Goal: Complete application form

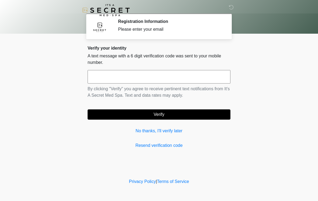
click at [184, 81] on input "text" at bounding box center [159, 76] width 143 height 13
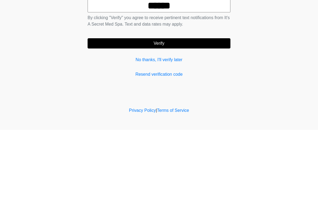
type input "******"
click at [182, 110] on button "Verify" at bounding box center [159, 115] width 143 height 10
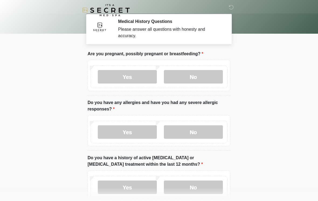
click at [209, 76] on label "No" at bounding box center [193, 76] width 59 height 13
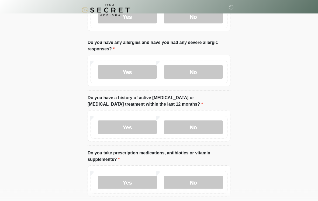
scroll to position [61, 0]
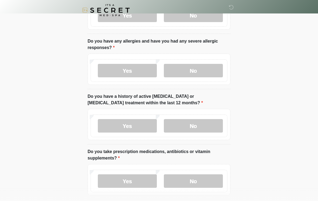
click at [200, 70] on label "No" at bounding box center [193, 70] width 59 height 13
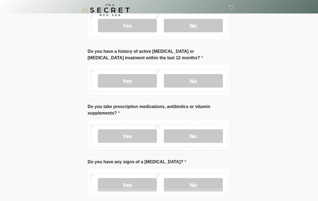
scroll to position [108, 0]
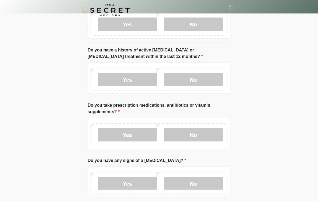
click at [202, 78] on label "No" at bounding box center [193, 79] width 59 height 13
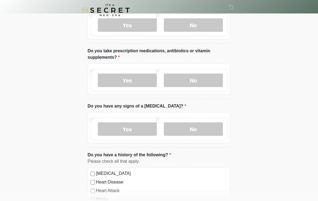
scroll to position [162, 0]
click at [197, 81] on label "No" at bounding box center [193, 80] width 59 height 13
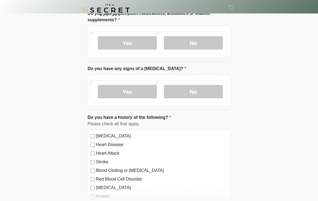
scroll to position [201, 0]
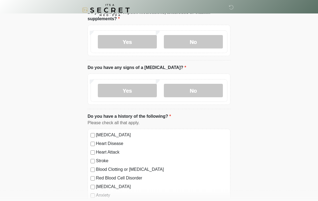
click at [215, 88] on label "No" at bounding box center [193, 90] width 59 height 13
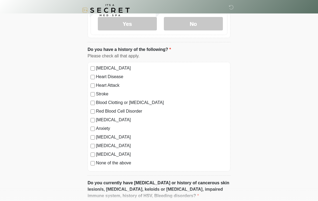
scroll to position [269, 0]
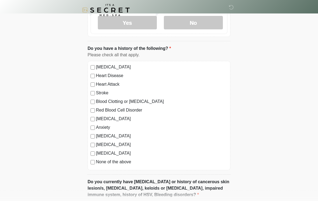
click at [97, 161] on label "None of the above" at bounding box center [162, 162] width 132 height 6
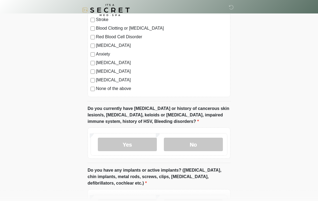
scroll to position [352, 0]
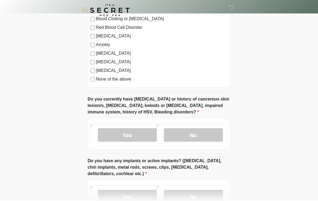
click at [197, 136] on label "No" at bounding box center [193, 134] width 59 height 13
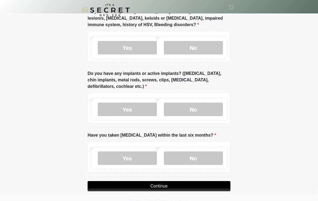
scroll to position [441, 0]
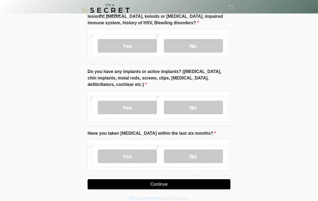
click at [204, 109] on label "No" at bounding box center [193, 107] width 59 height 13
click at [200, 155] on label "No" at bounding box center [193, 156] width 59 height 13
click at [163, 181] on button "Continue" at bounding box center [159, 184] width 143 height 10
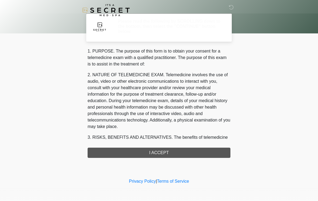
scroll to position [0, 0]
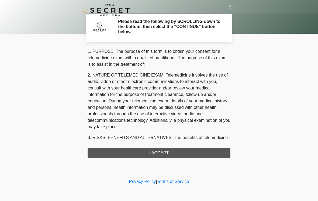
click at [160, 158] on div "1. PURPOSE. The purpose of this form is to obtain your consent for a telemedici…" at bounding box center [159, 103] width 143 height 110
click at [159, 154] on div "1. PURPOSE. The purpose of this form is to obtain your consent for a telemedici…" at bounding box center [159, 103] width 143 height 110
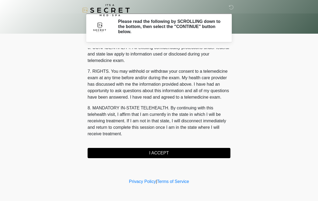
scroll to position [220, 0]
click at [160, 153] on button "I ACCEPT" at bounding box center [159, 153] width 143 height 10
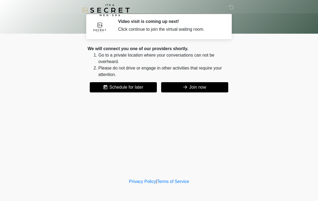
click at [199, 88] on button "Join now" at bounding box center [194, 87] width 67 height 10
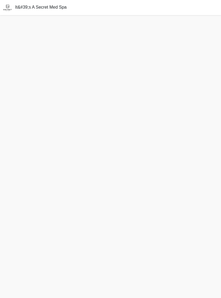
scroll to position [2, 0]
